Goal: Task Accomplishment & Management: Use online tool/utility

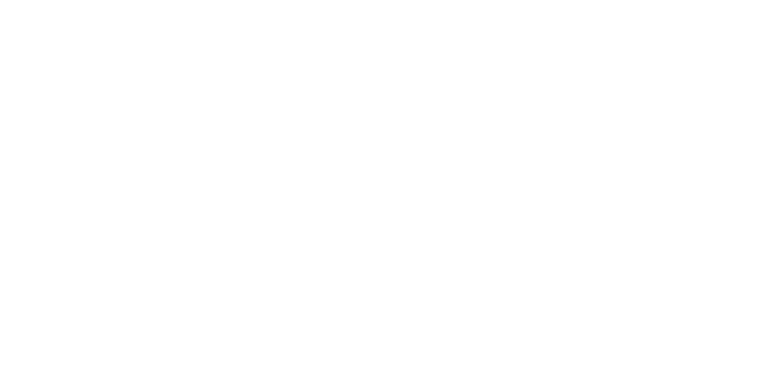
scroll to position [419, 0]
click at [379, 190] on button "Clock Off" at bounding box center [346, 190] width 66 height 19
click at [642, 61] on button "Close" at bounding box center [621, 66] width 44 height 19
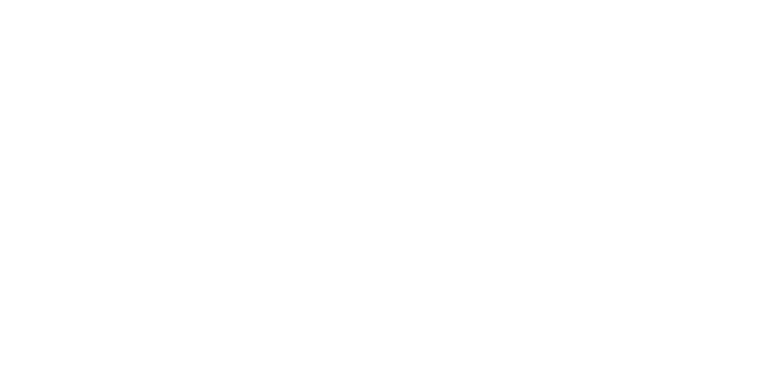
click at [125, 104] on div "Collaborate" at bounding box center [101, 105] width 47 height 11
click at [642, 64] on button "Close" at bounding box center [621, 66] width 44 height 19
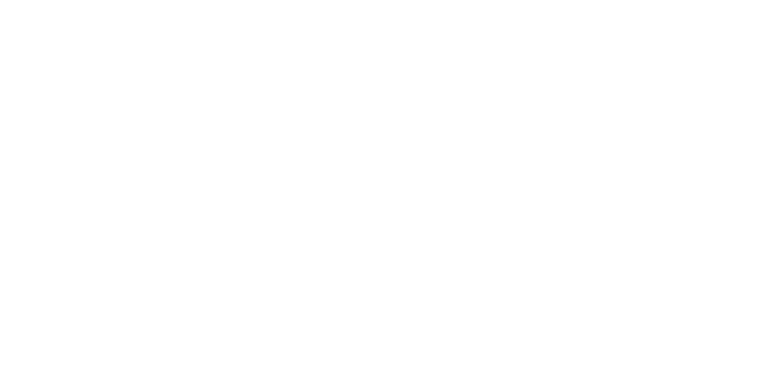
click at [642, 68] on button "Close" at bounding box center [621, 66] width 44 height 19
click at [125, 107] on div "Collaborate" at bounding box center [101, 105] width 47 height 11
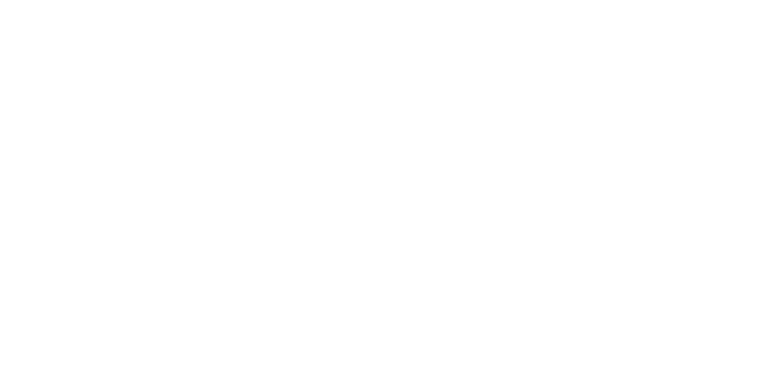
click at [111, 163] on div "Tracking" at bounding box center [94, 165] width 33 height 11
